Goal: Task Accomplishment & Management: Complete application form

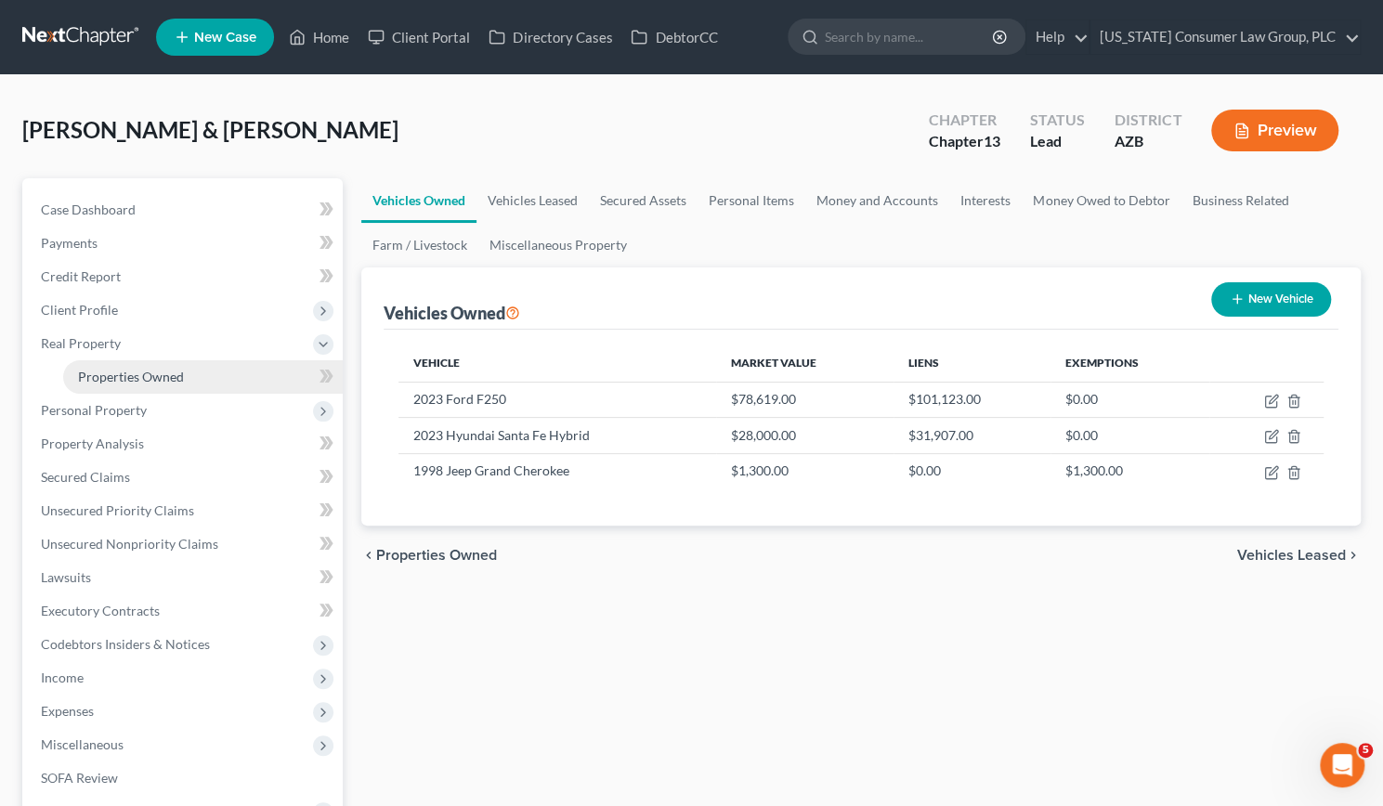
click at [134, 374] on span "Properties Owned" at bounding box center [131, 377] width 106 height 16
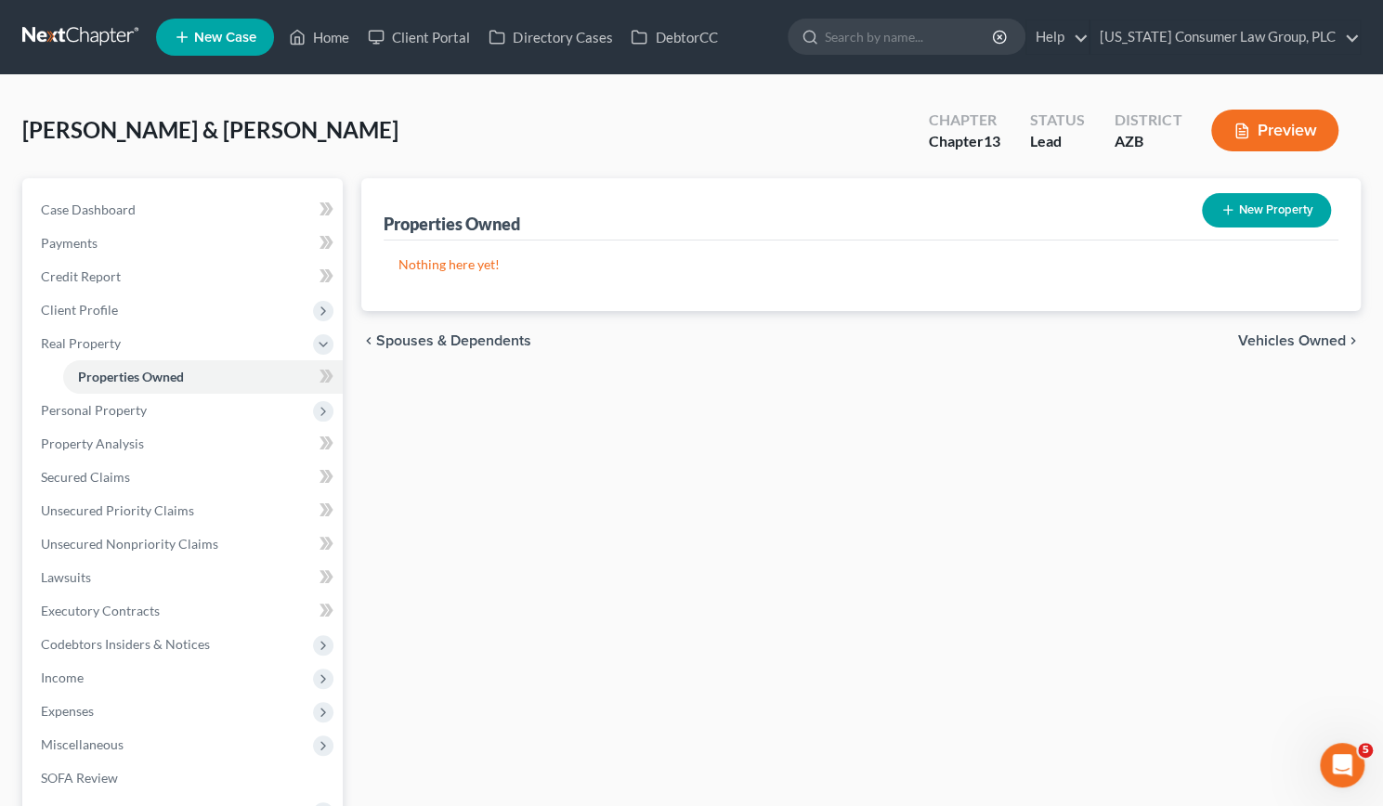
click at [1271, 204] on button "New Property" at bounding box center [1266, 210] width 129 height 34
select select "3"
select select "7"
select select "2"
select select "0"
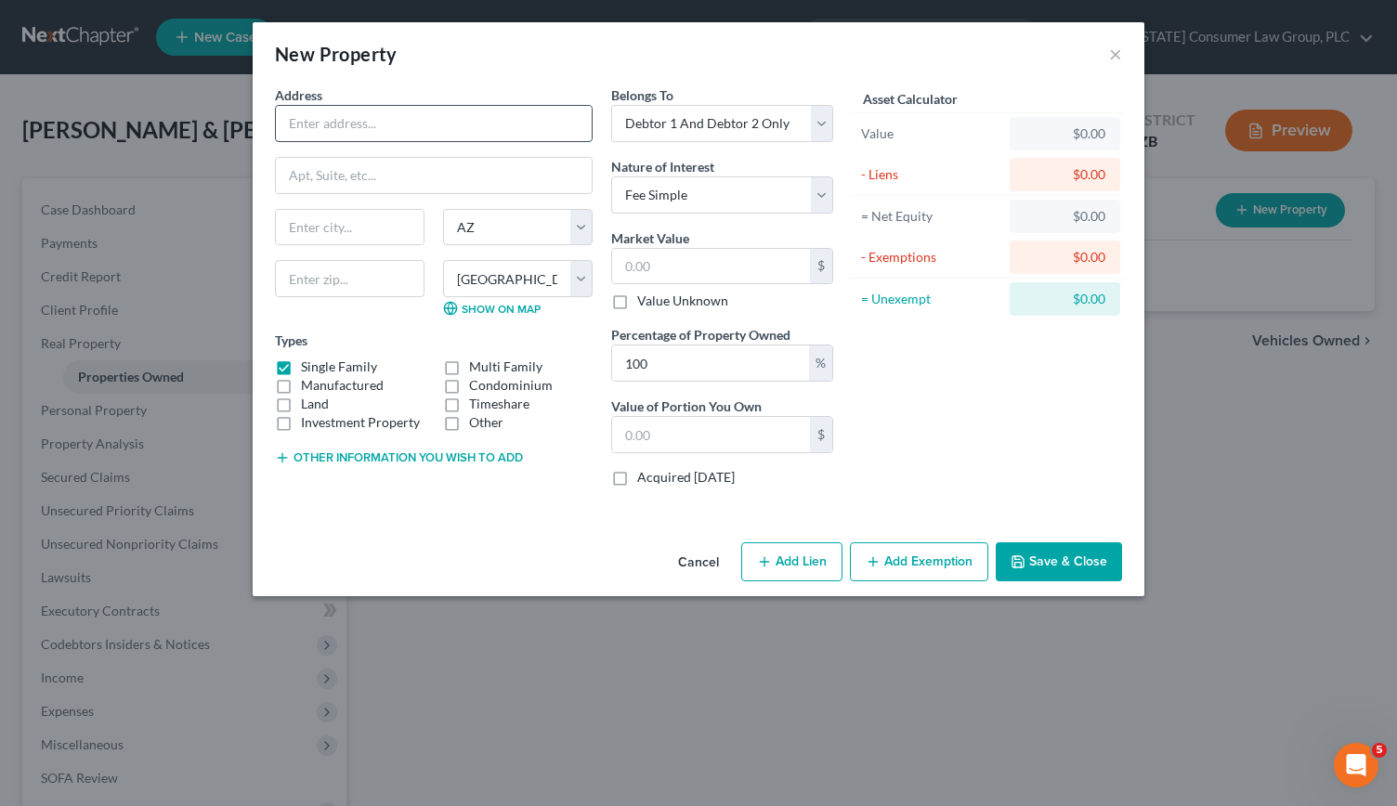
click at [385, 120] on input "text" at bounding box center [434, 123] width 316 height 35
type input "[STREET_ADDRESS]"
click at [334, 220] on input "text" at bounding box center [350, 227] width 148 height 35
type input "[GEOGRAPHIC_DATA]"
type input "85304"
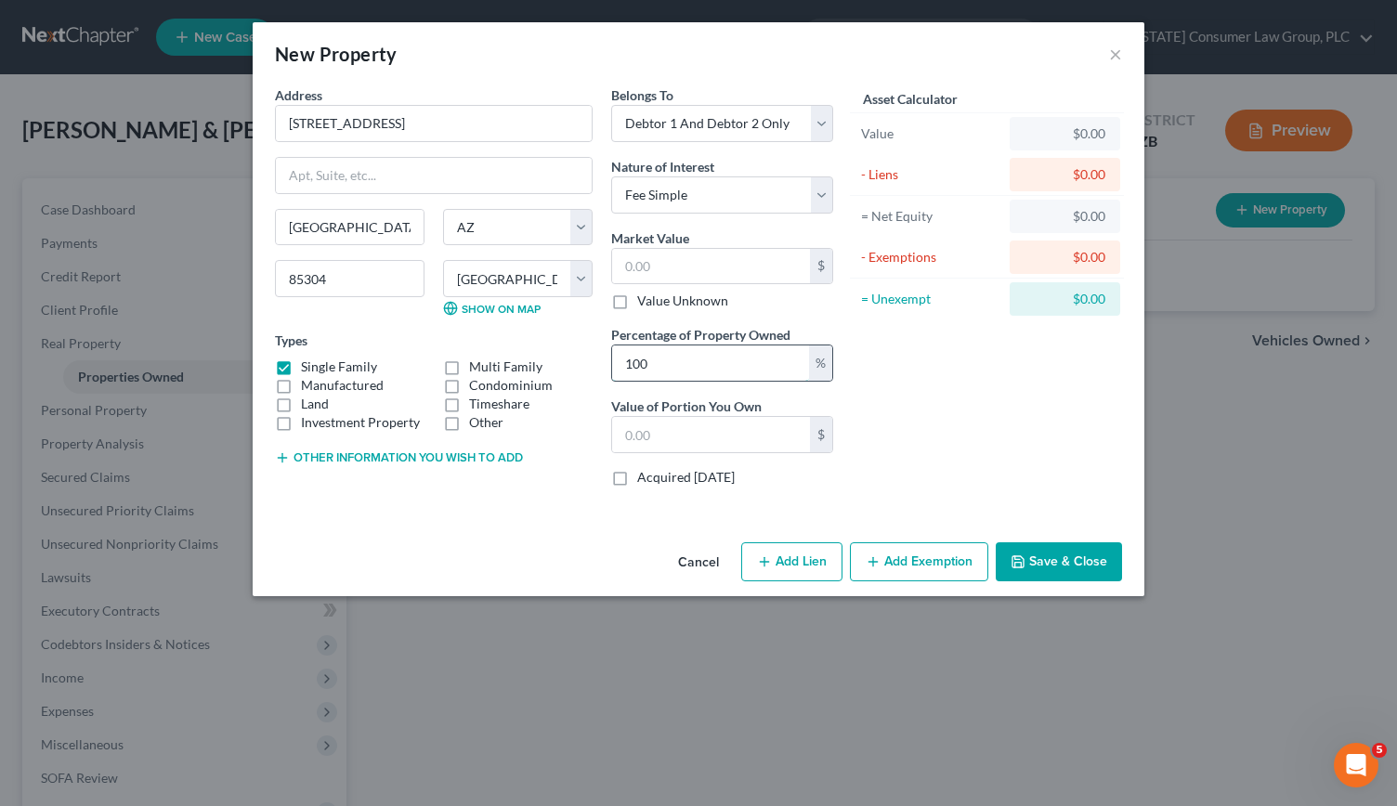
drag, startPoint x: 665, startPoint y: 363, endPoint x: 619, endPoint y: 361, distance: 46.5
click at [619, 361] on input "100" at bounding box center [710, 363] width 197 height 35
type input "0"
click at [819, 120] on select "Select Debtor 1 Only Debtor 2 Only Debtor 1 And Debtor 2 Only At Least One Of T…" at bounding box center [722, 123] width 222 height 37
select select "3"
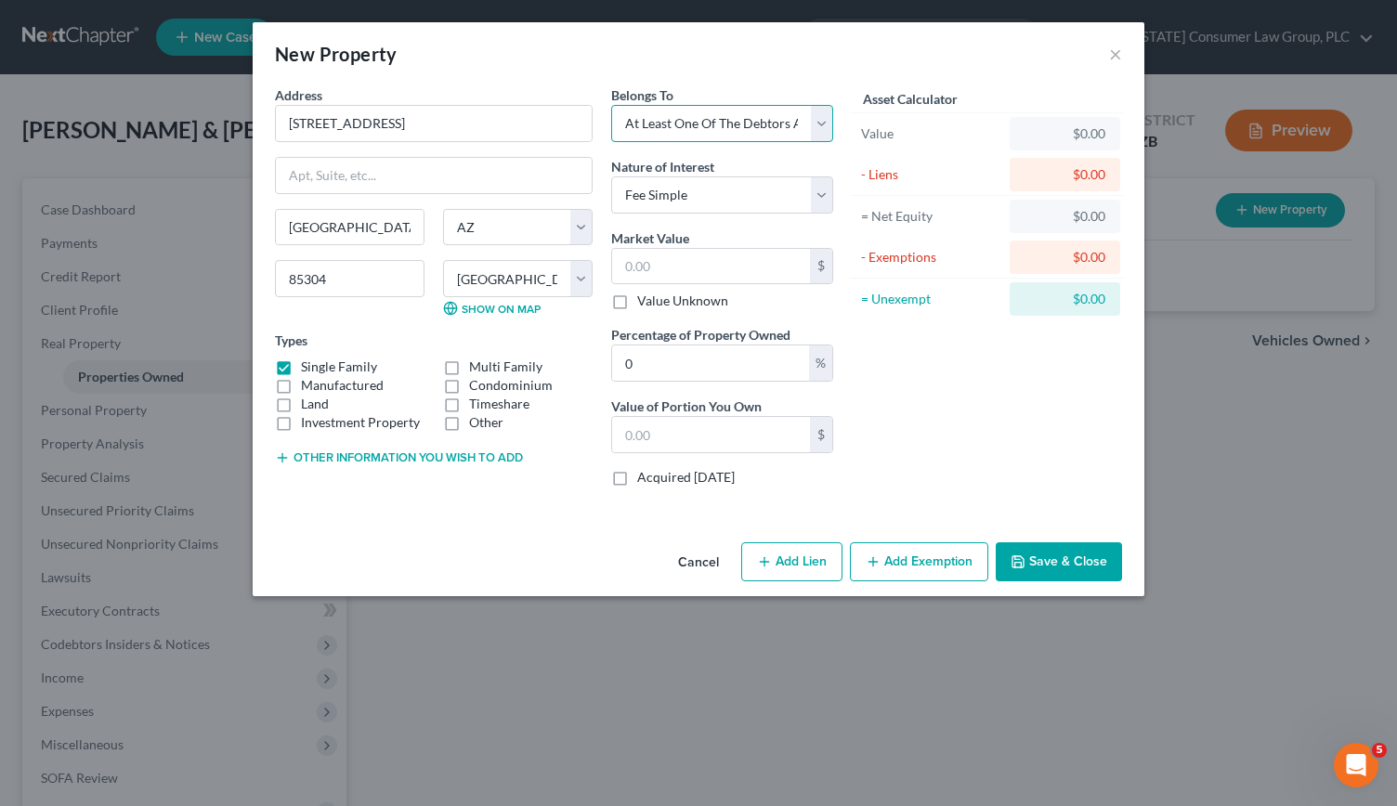
click at [611, 105] on select "Select Debtor 1 Only Debtor 2 Only Debtor 1 And Debtor 2 Only At Least One Of T…" at bounding box center [722, 123] width 222 height 37
click at [825, 193] on select "Select Fee Simple Joint Tenant Life Estate Equitable Interest Future Interest T…" at bounding box center [722, 194] width 222 height 37
click at [818, 116] on select "Select Debtor 1 Only Debtor 2 Only Debtor 1 And Debtor 2 Only At Least One Of T…" at bounding box center [722, 123] width 222 height 37
click at [611, 105] on select "Select Debtor 1 Only Debtor 2 Only Debtor 1 And Debtor 2 Only At Least One Of T…" at bounding box center [722, 123] width 222 height 37
click at [819, 191] on select "Select Fee Simple Joint Tenant Life Estate Equitable Interest Future Interest T…" at bounding box center [722, 194] width 222 height 37
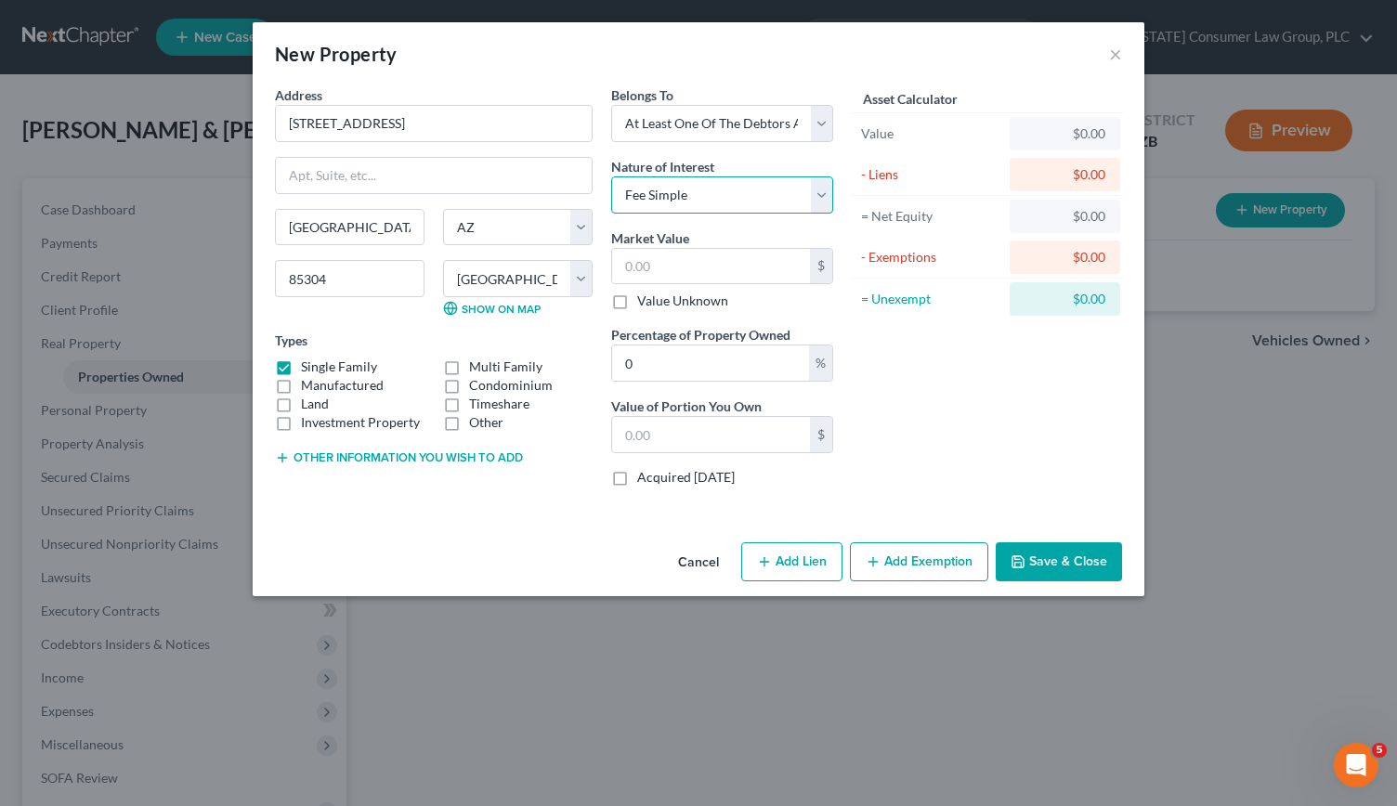
select select "7"
click at [611, 176] on select "Select Fee Simple Joint Tenant Life Estate Equitable Interest Future Interest T…" at bounding box center [722, 194] width 222 height 37
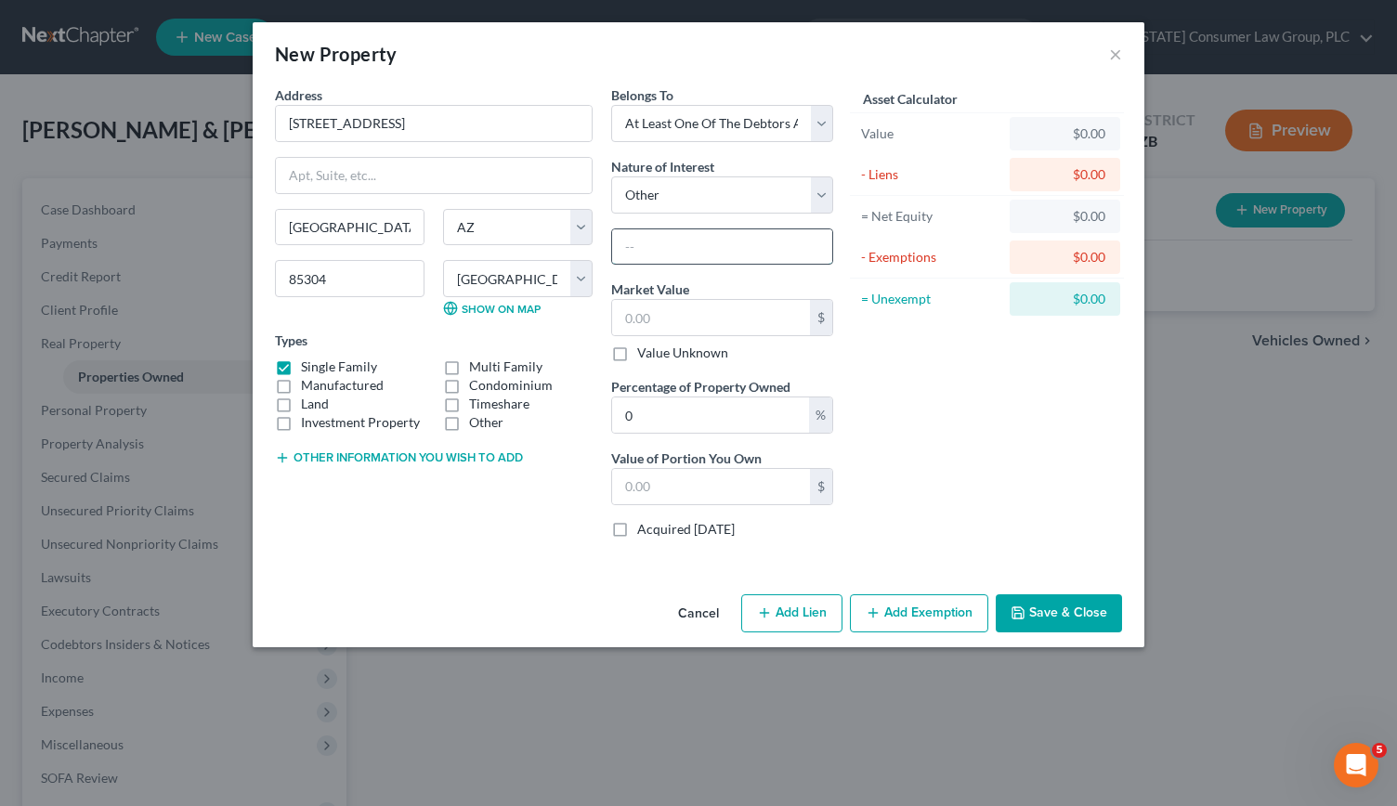
click at [682, 246] on input "text" at bounding box center [722, 246] width 220 height 35
type input "community property with right of survivorship"
drag, startPoint x: 650, startPoint y: 413, endPoint x: 602, endPoint y: 410, distance: 48.4
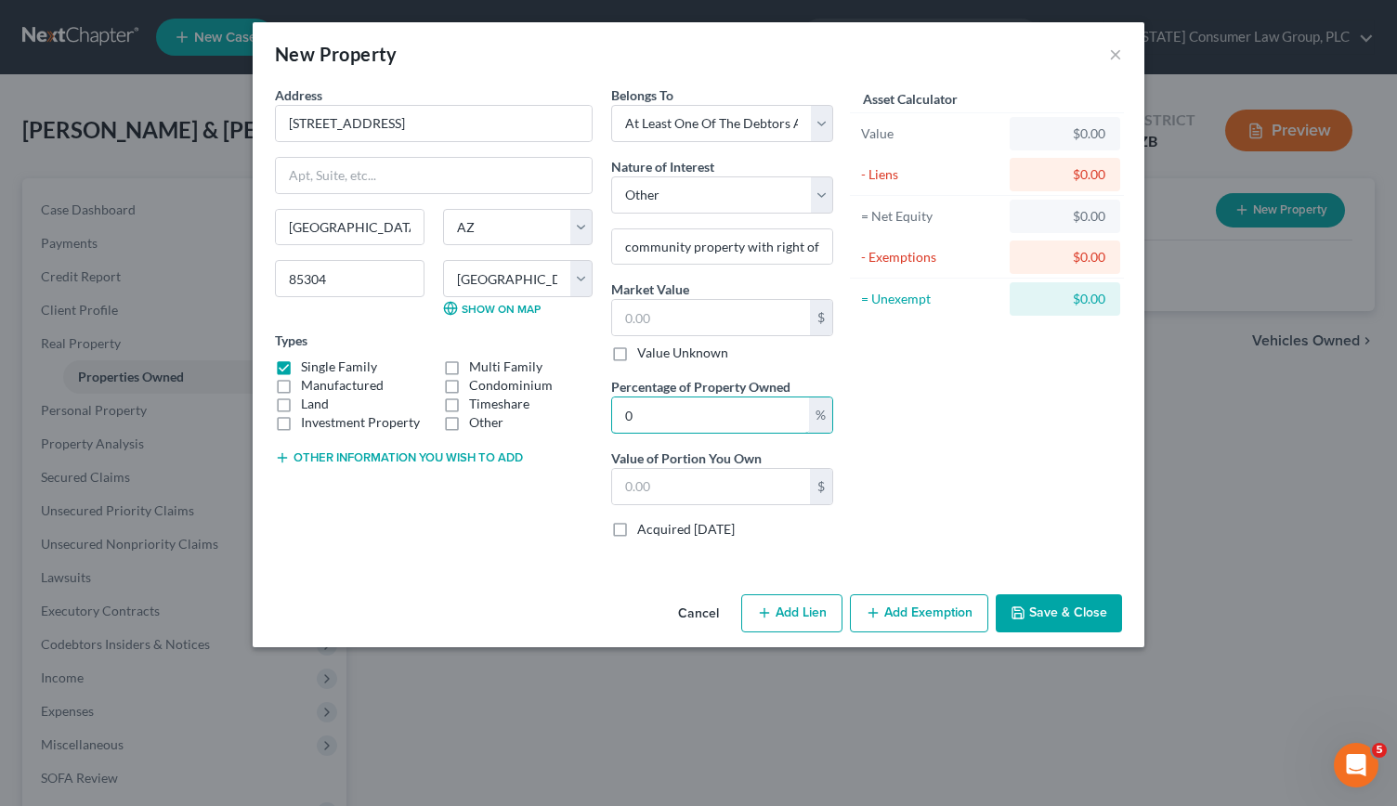
click at [602, 410] on div "Belongs To * Select Debtor 1 Only Debtor 2 Only Debtor 1 And Debtor 2 Only At L…" at bounding box center [722, 319] width 241 height 468
type input "50"
click at [642, 307] on input "text" at bounding box center [711, 317] width 198 height 35
type input "5"
type input "2.50"
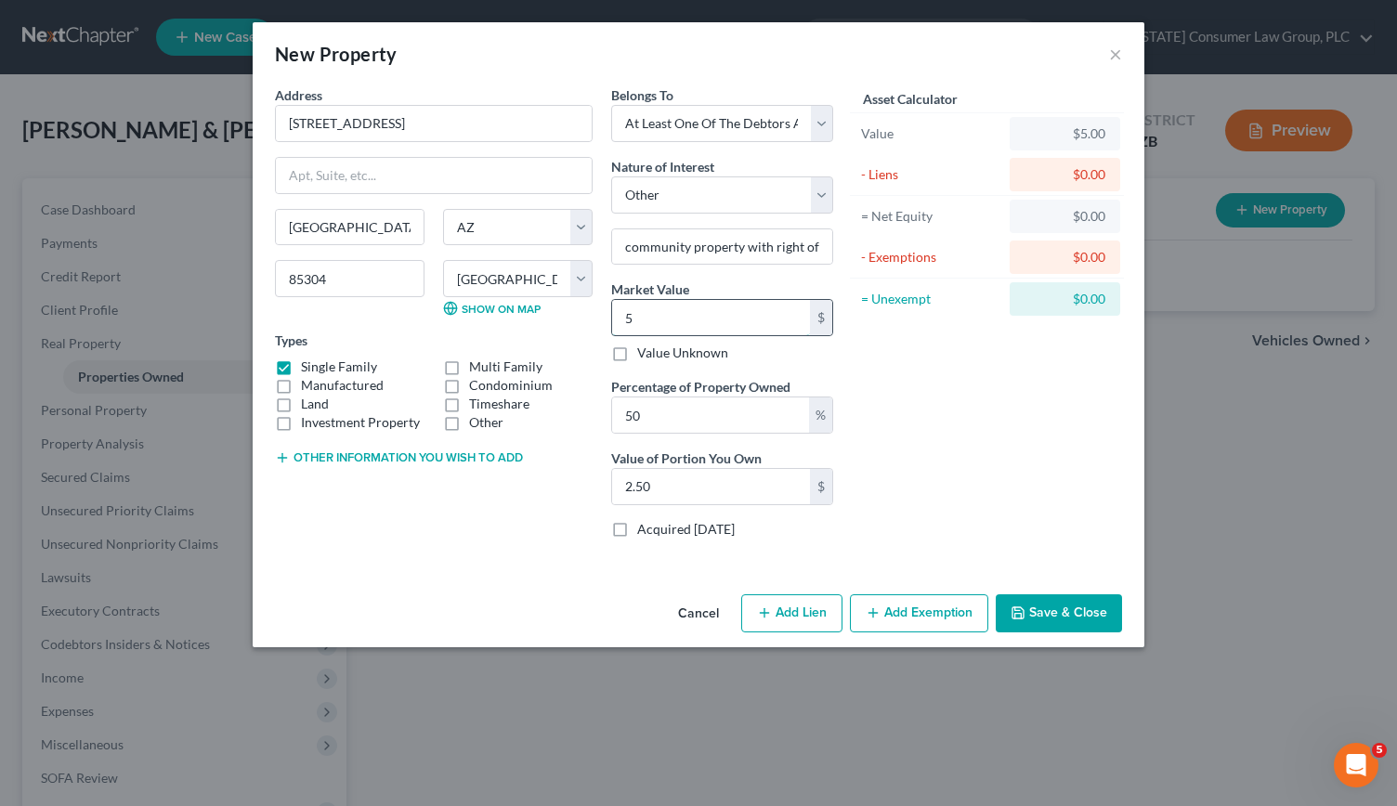
type input "59"
type input "29.50"
type input "597"
type input "298.50"
type input "5970"
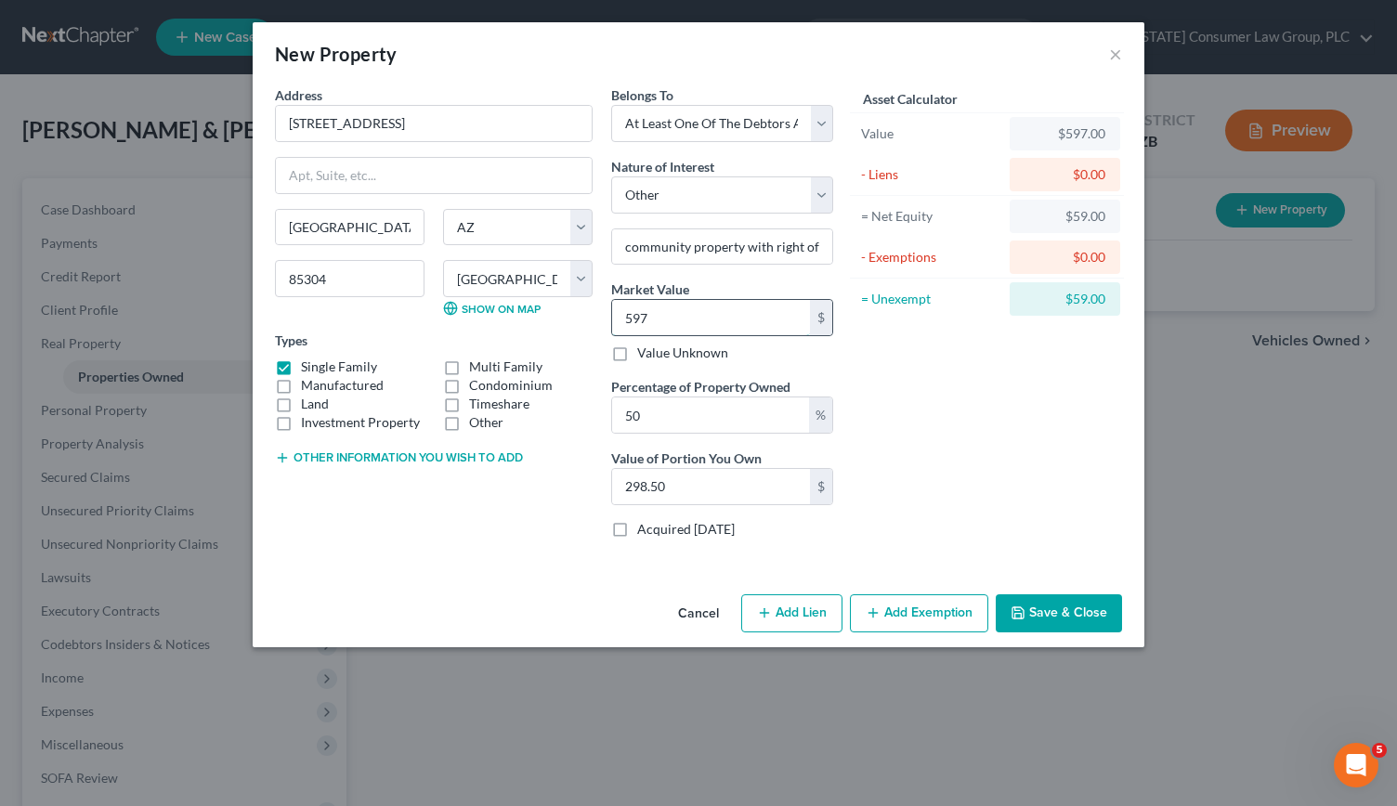
type input "2,985.00"
type input "5,9700"
type input "29,850.00"
type input "59,7000"
type input "298,500.00"
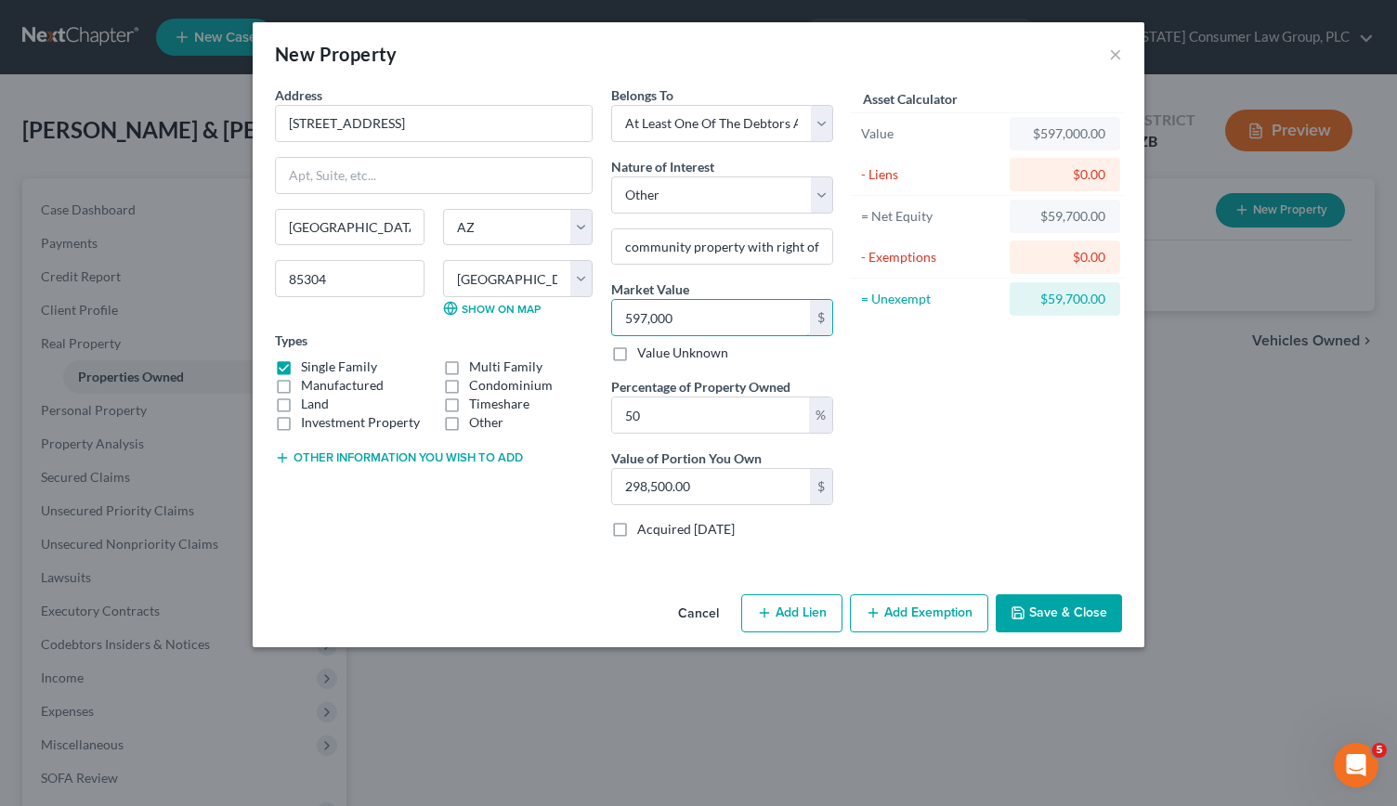
type input "597,000"
click at [807, 608] on button "Add Lien" at bounding box center [791, 613] width 101 height 39
select select "3"
select select "0"
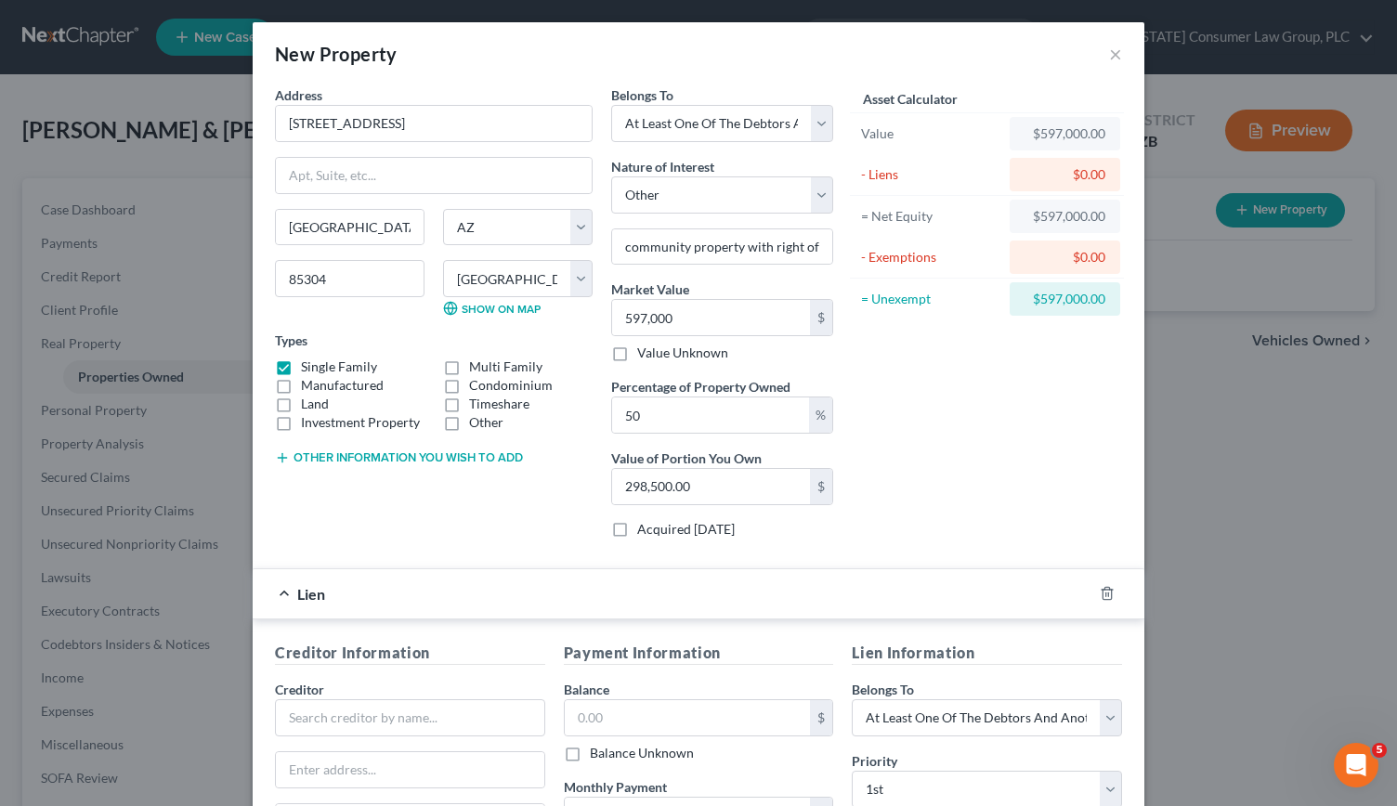
scroll to position [319, 0]
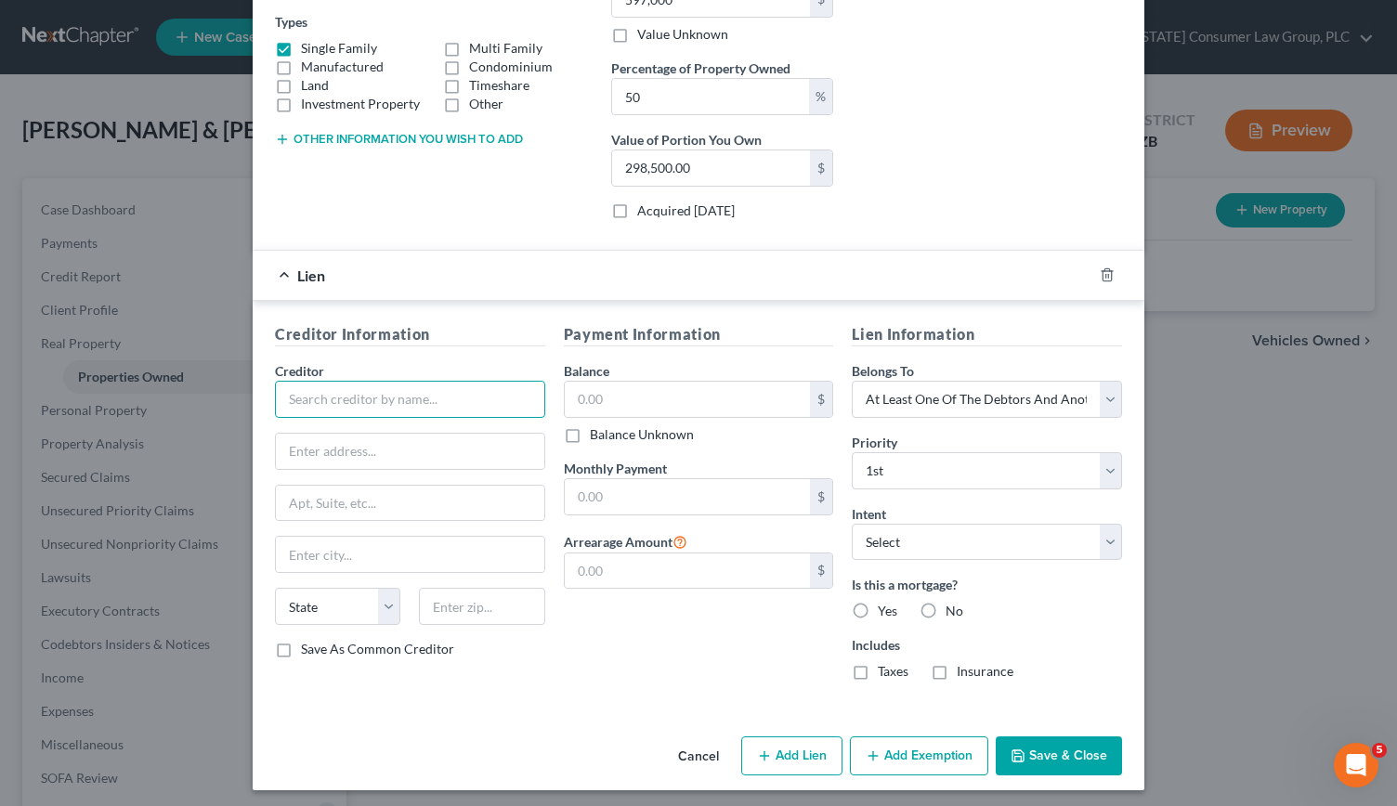
click at [350, 394] on input "text" at bounding box center [410, 399] width 270 height 37
click at [1103, 389] on select "Select Debtor 1 Only Debtor 2 Only Debtor 1 And Debtor 2 Only At Least One Of T…" at bounding box center [987, 399] width 270 height 37
type input "SunWest Mortgage"
click at [852, 381] on select "Select Debtor 1 Only Debtor 2 Only Debtor 1 And Debtor 2 Only At Least One Of T…" at bounding box center [987, 399] width 270 height 37
click at [1045, 513] on div "Intent Select Surrender Redeem Reaffirm Avoid Other" at bounding box center [987, 532] width 270 height 57
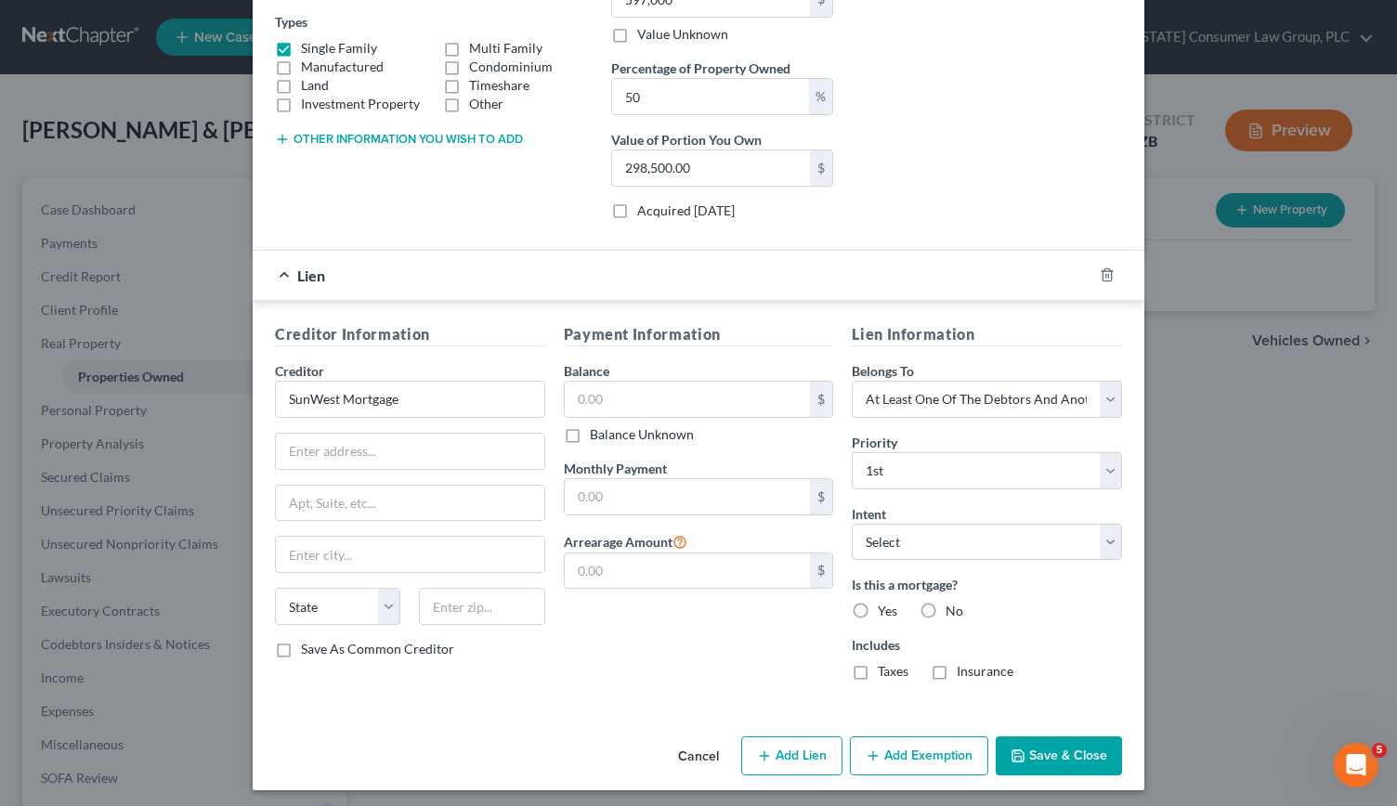
click at [878, 602] on label "Yes" at bounding box center [888, 611] width 20 height 19
click at [885, 602] on input "Yes" at bounding box center [891, 608] width 12 height 12
radio input "true"
click at [297, 437] on input "text" at bounding box center [410, 451] width 268 height 35
type input "PO Box 6007"
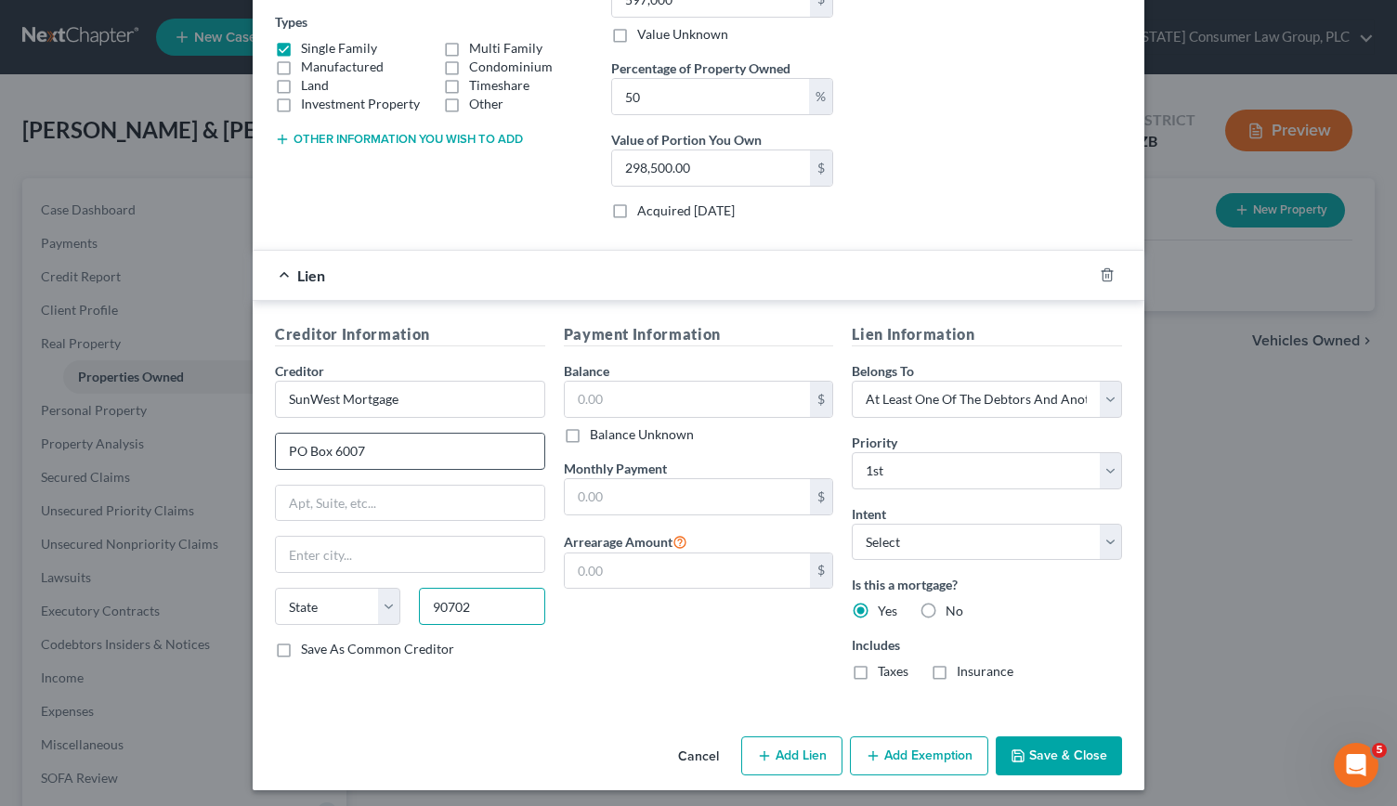
type input "90702"
click at [633, 391] on input "text" at bounding box center [688, 399] width 246 height 35
type input "Artesia"
select select "4"
click at [1102, 268] on icon "button" at bounding box center [1107, 275] width 15 height 15
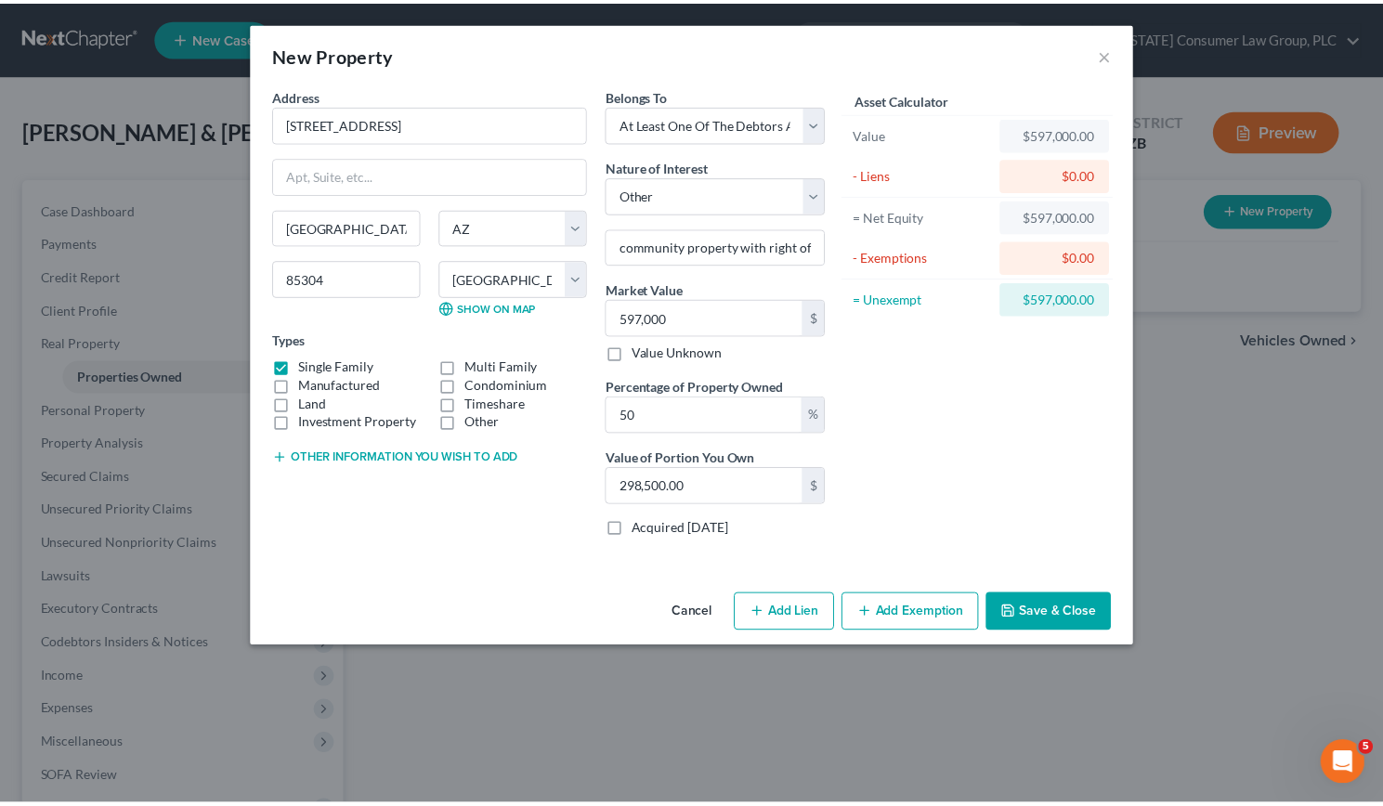
scroll to position [0, 0]
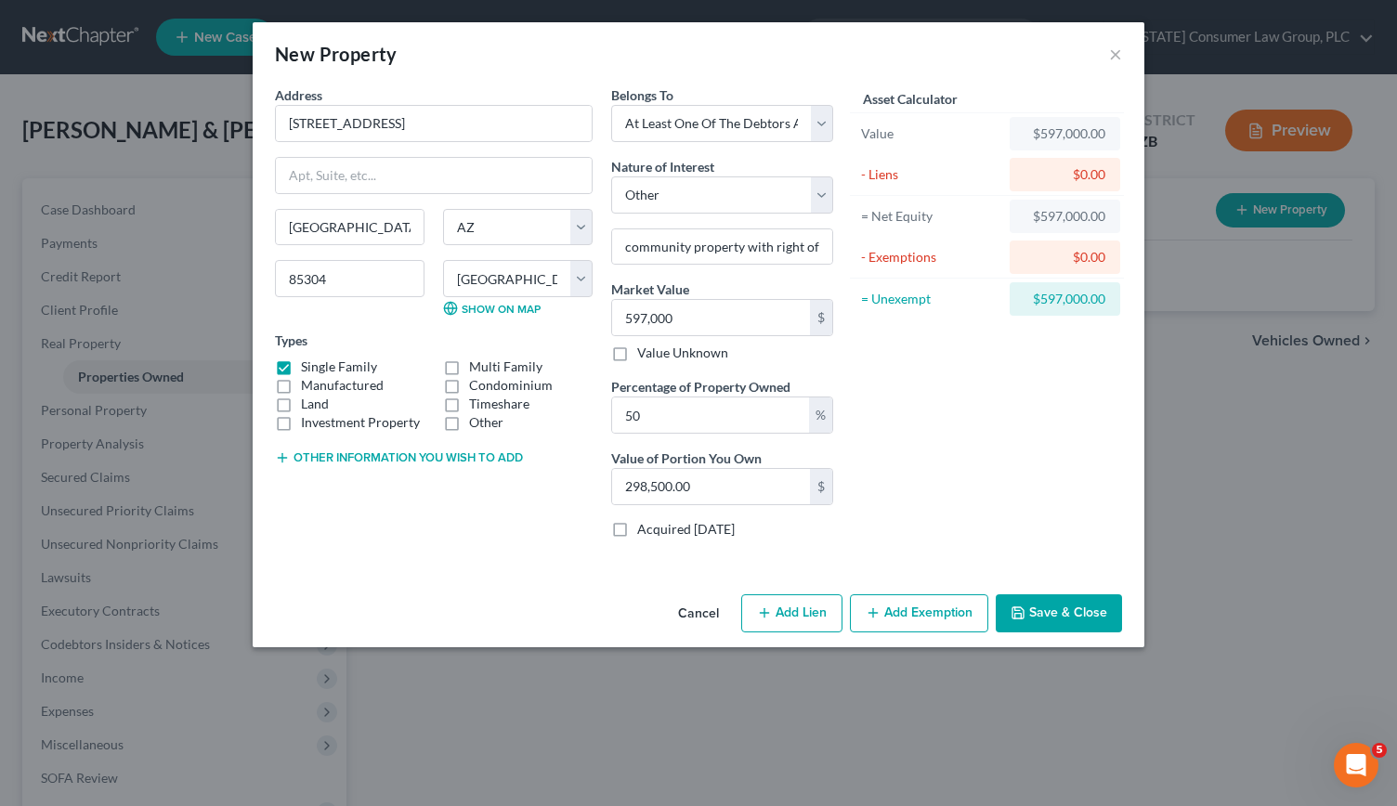
click at [1064, 616] on button "Save & Close" at bounding box center [1059, 613] width 126 height 39
